Goal: Navigation & Orientation: Understand site structure

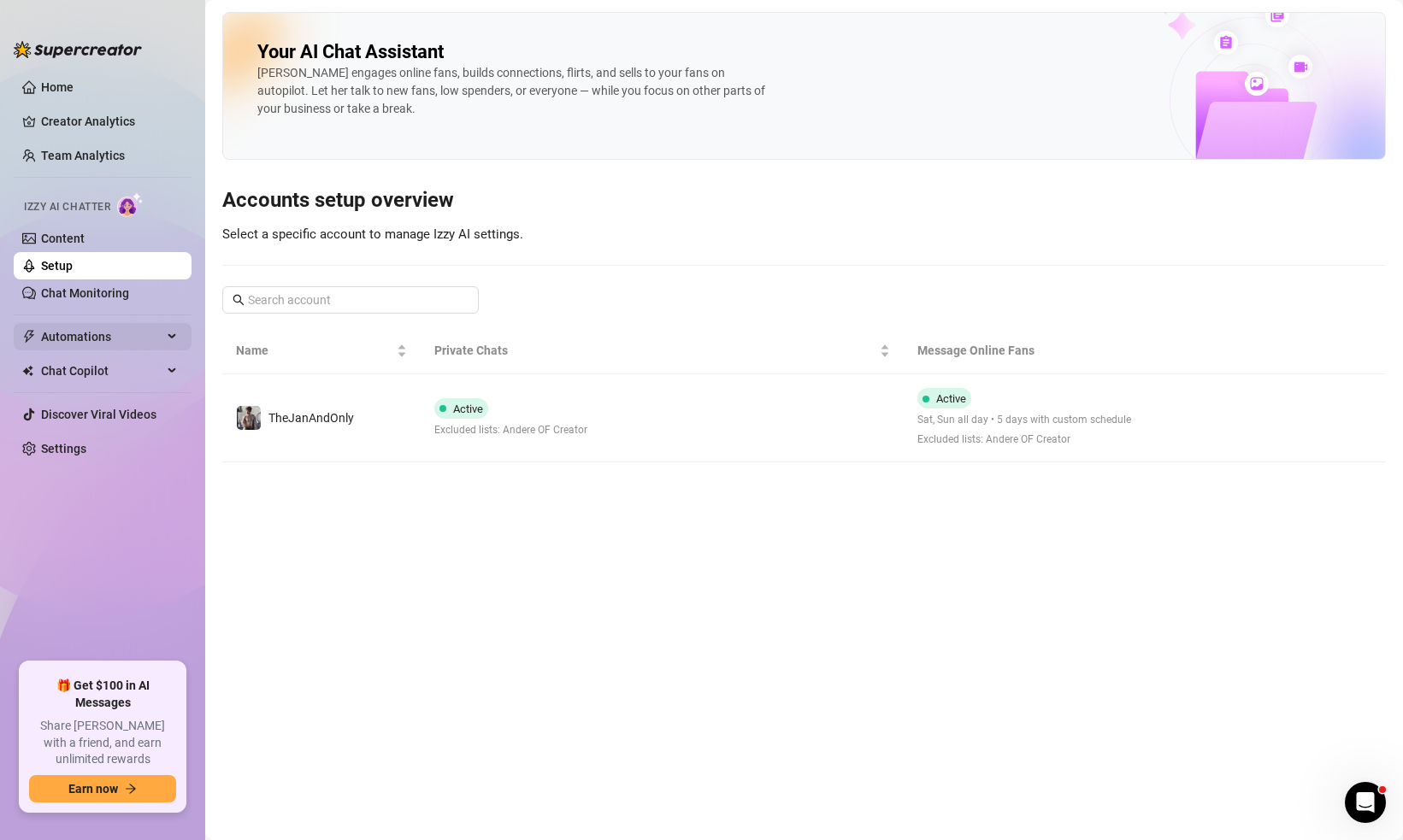
click at [74, 338] on span "Automations" at bounding box center [102, 336] width 121 height 27
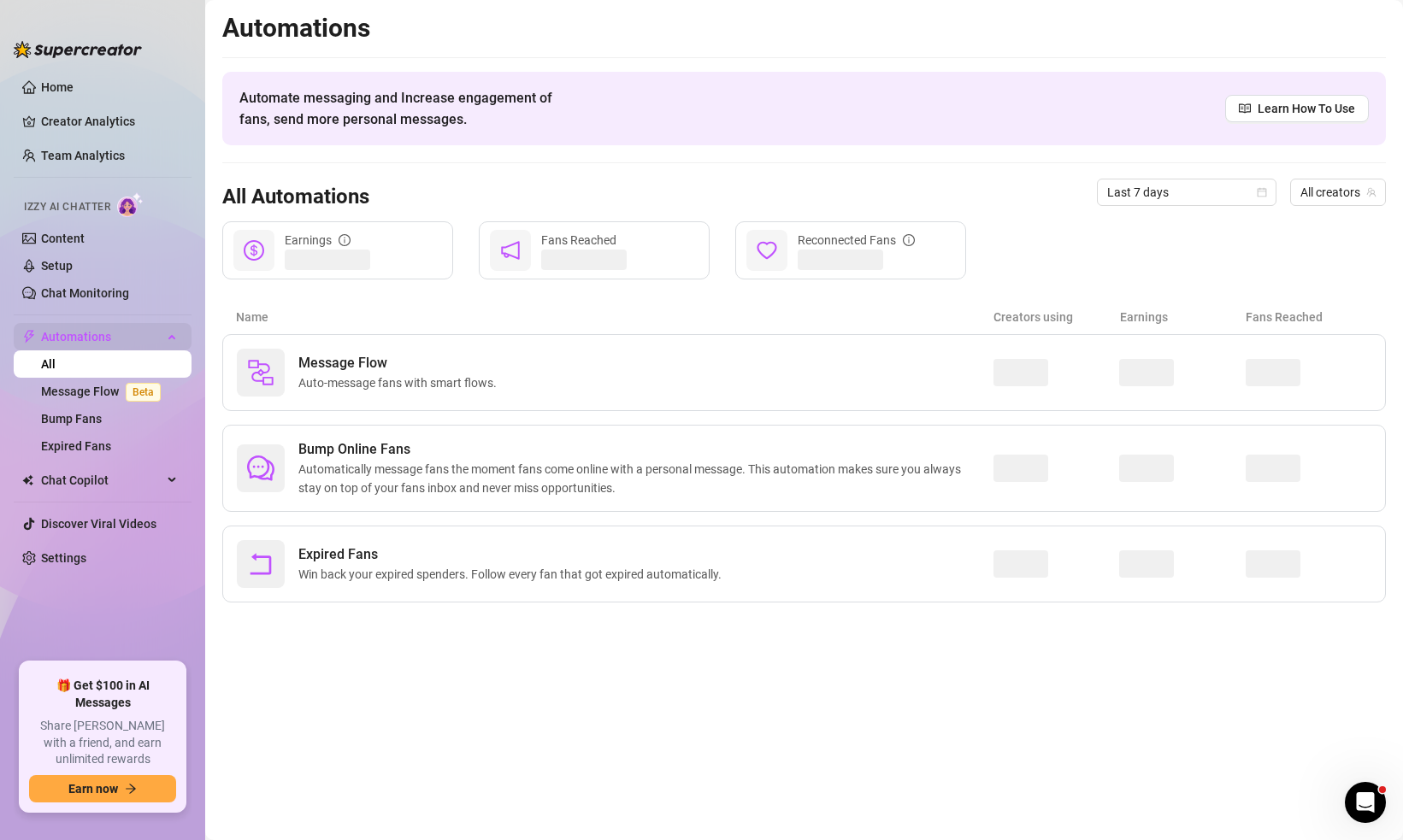
click at [80, 336] on span "Automations" at bounding box center [102, 336] width 121 height 27
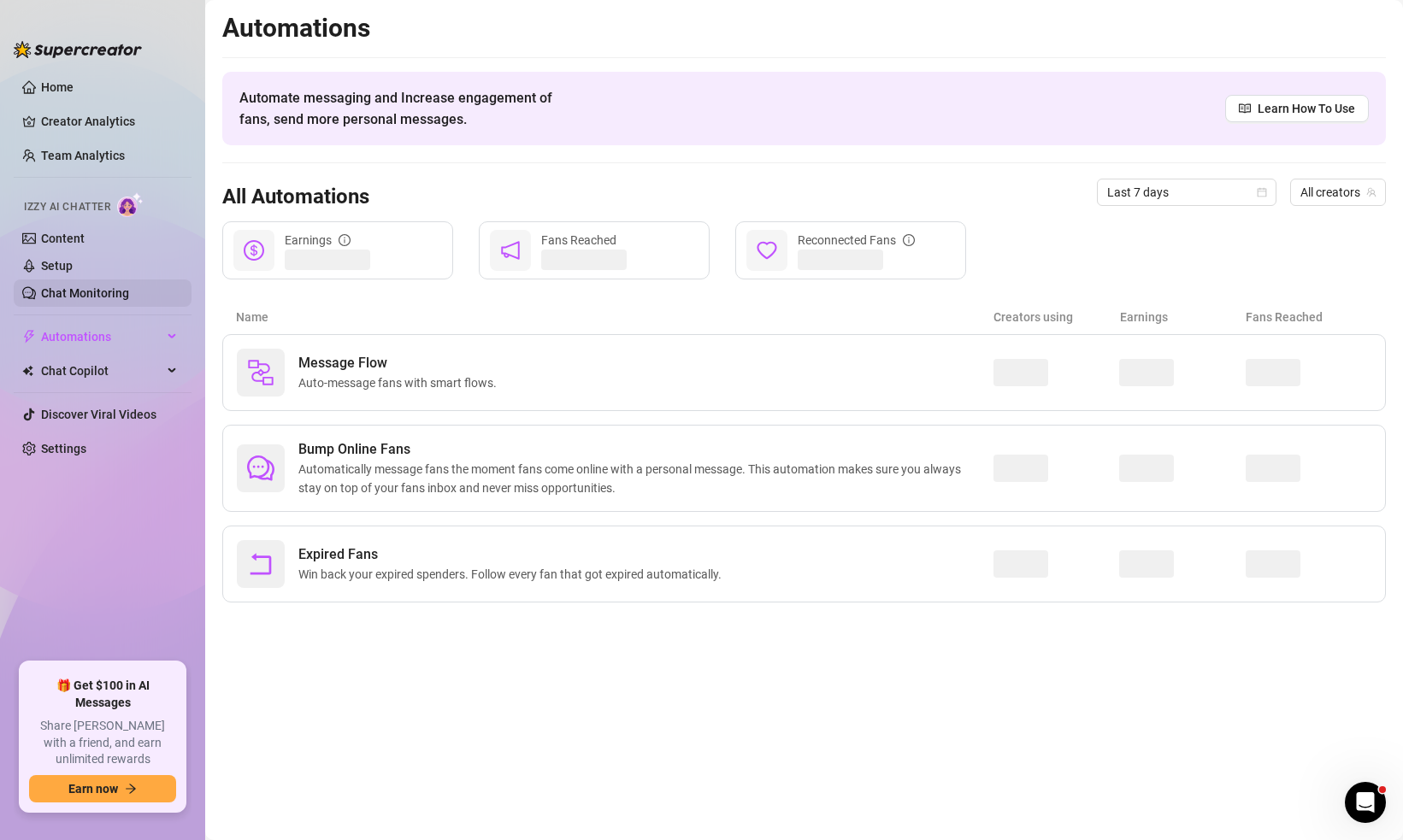
click at [120, 291] on link "Chat Monitoring" at bounding box center [84, 293] width 88 height 14
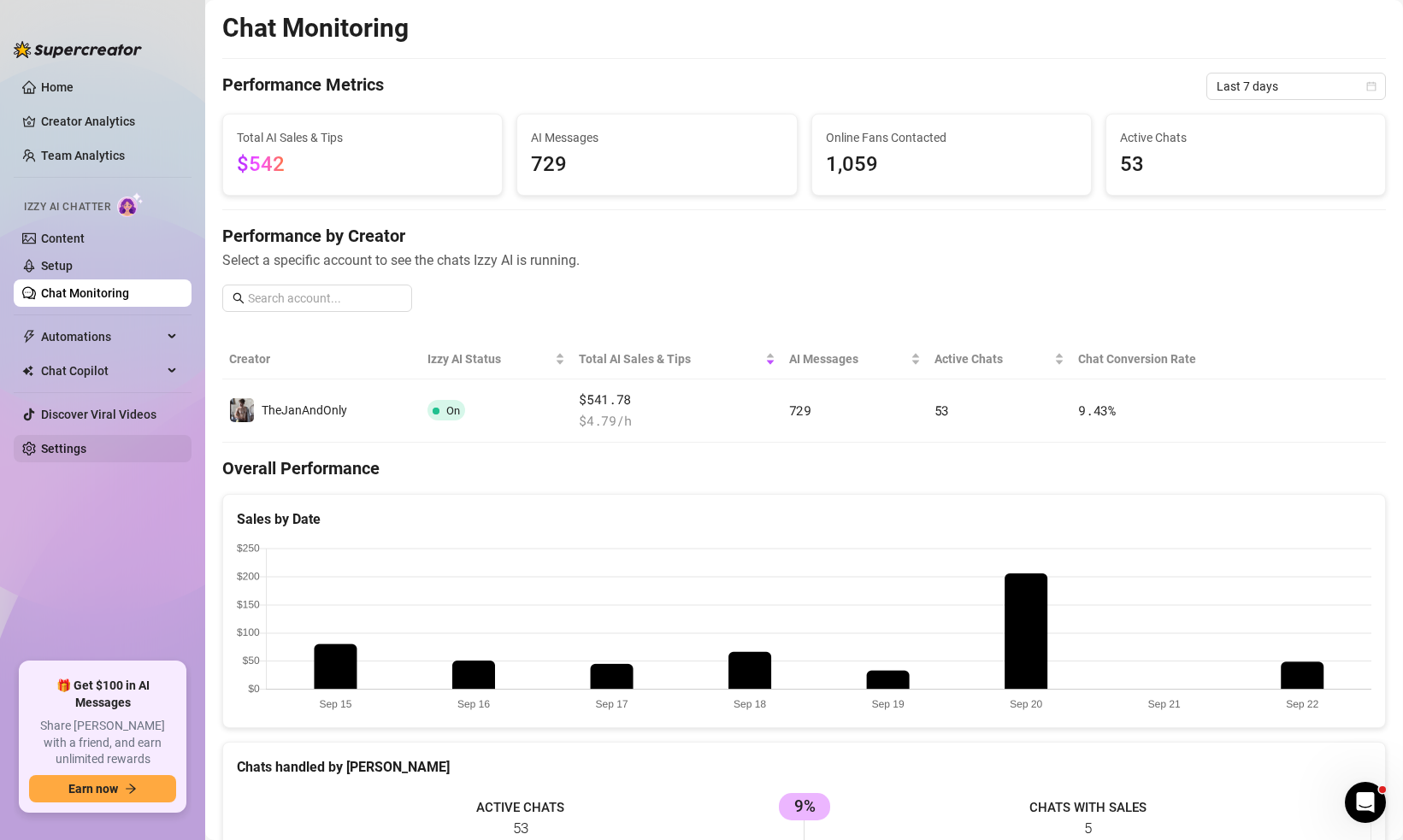
click at [86, 443] on link "Settings" at bounding box center [63, 449] width 45 height 14
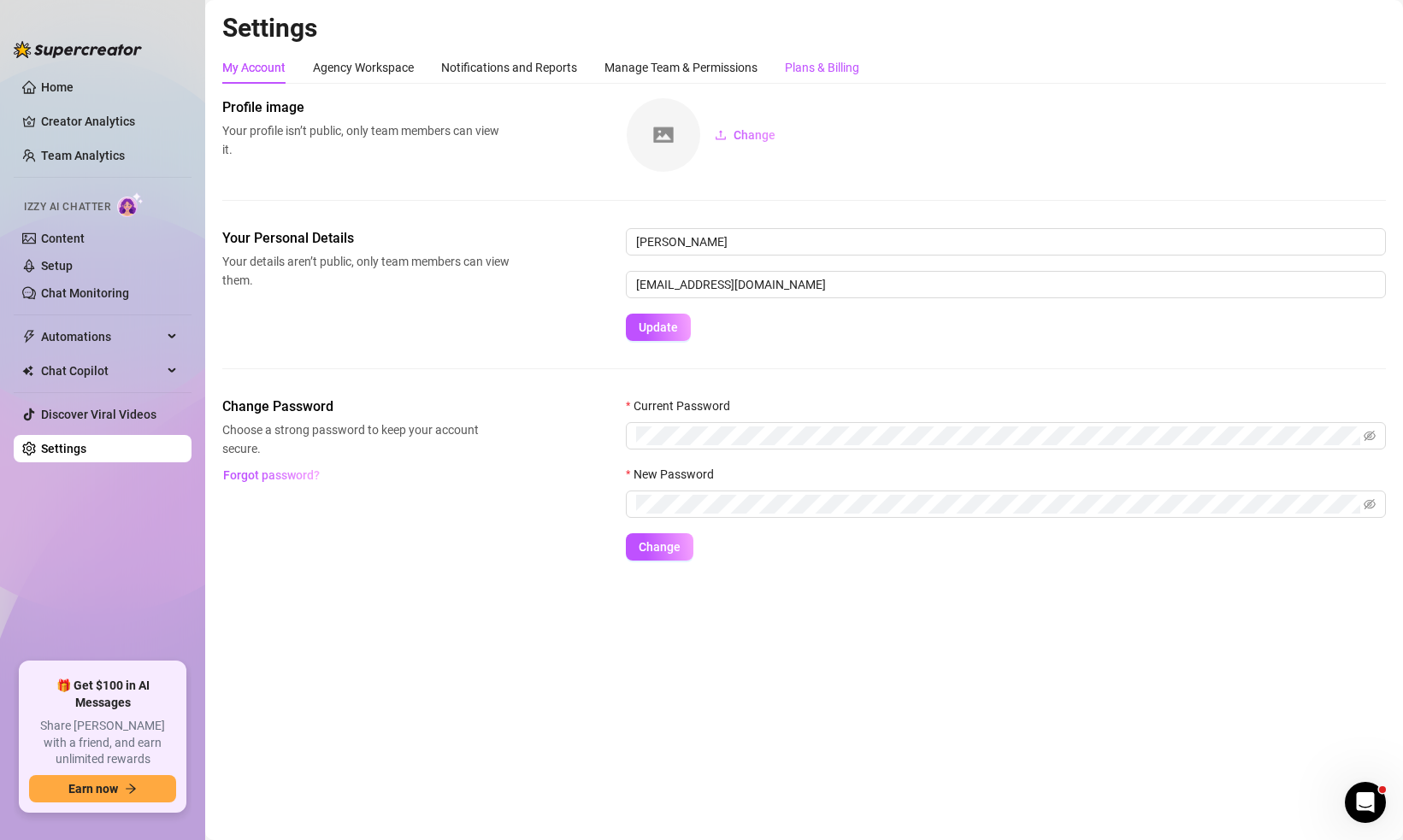
click at [818, 64] on div "Plans & Billing" at bounding box center [822, 67] width 74 height 19
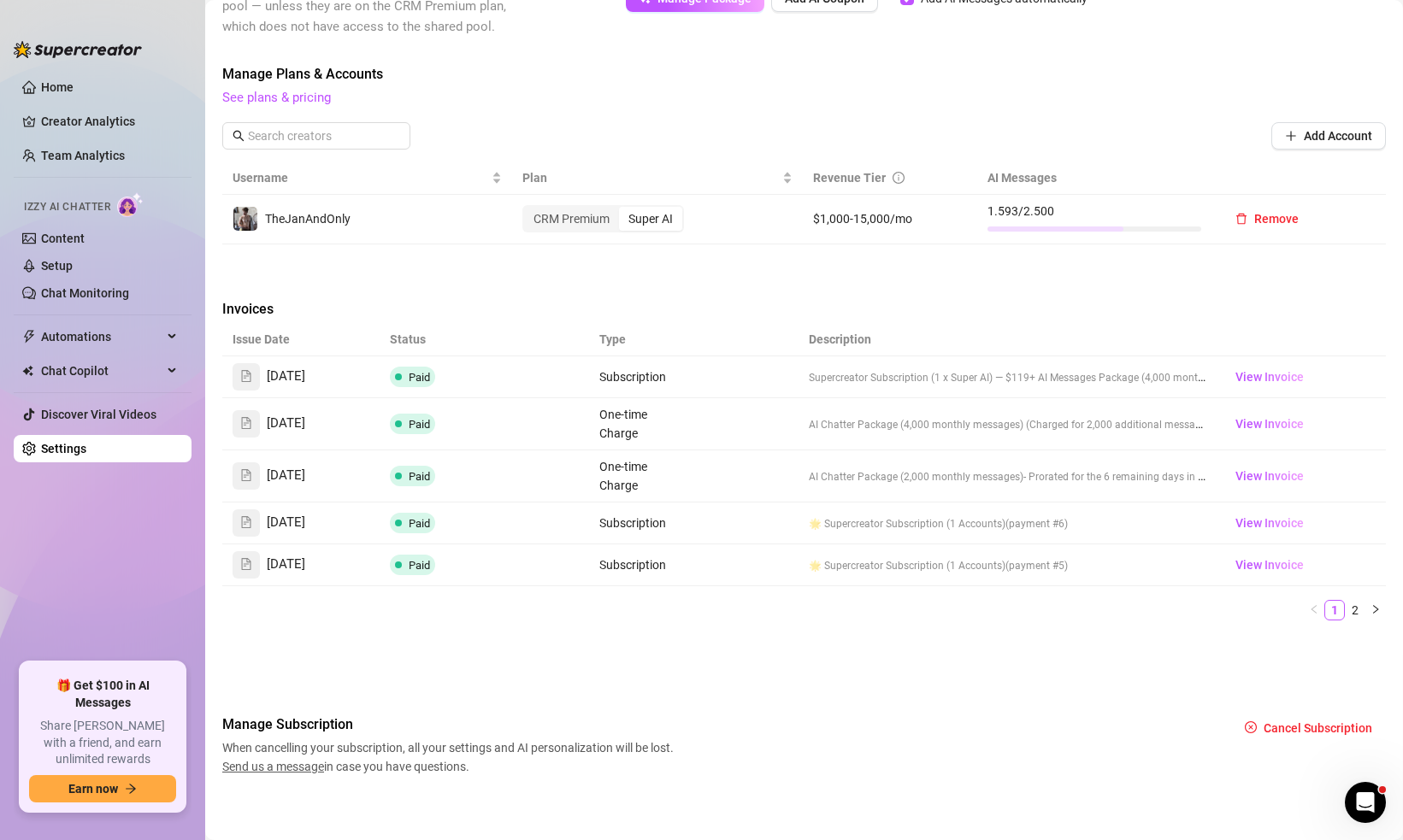
scroll to position [435, 0]
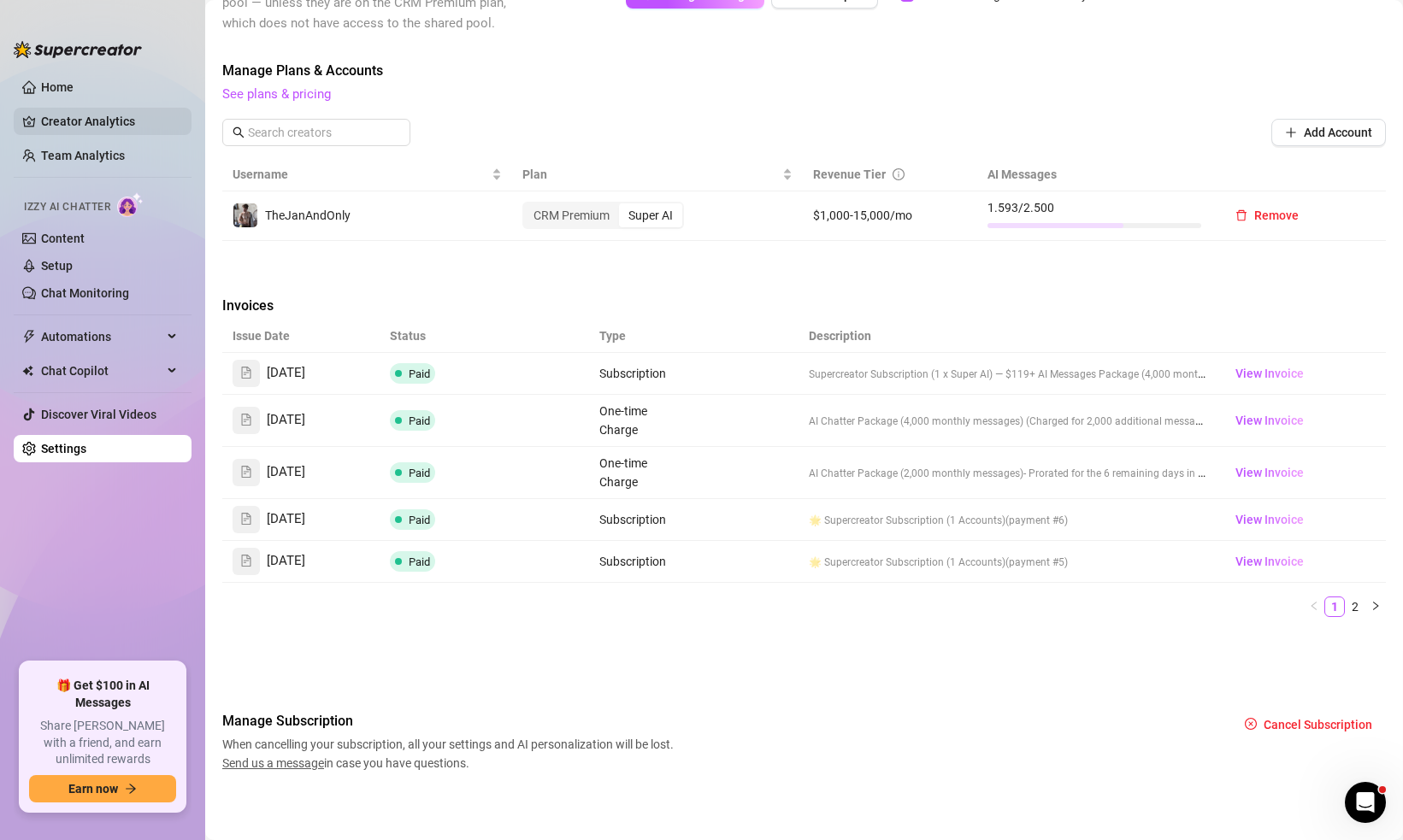
click at [152, 111] on link "Creator Analytics" at bounding box center [109, 121] width 137 height 27
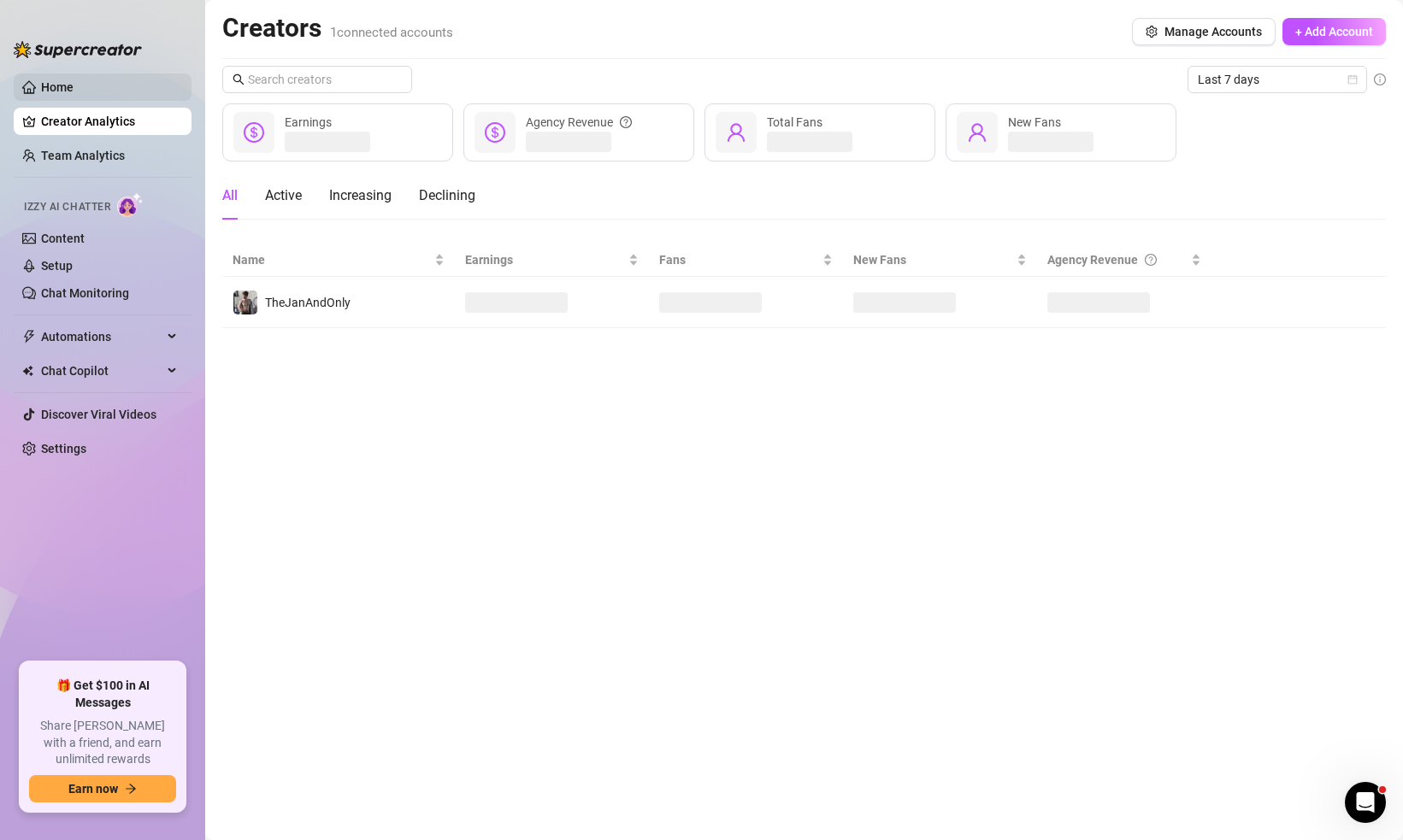
click at [73, 82] on link "Home" at bounding box center [57, 87] width 33 height 14
